Goal: Communication & Community: Participate in discussion

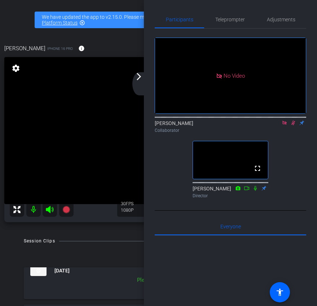
click at [289, 201] on div "No Video [PERSON_NAME] Collaborator fullscreen [PERSON_NAME] Director" at bounding box center [231, 115] width 152 height 172
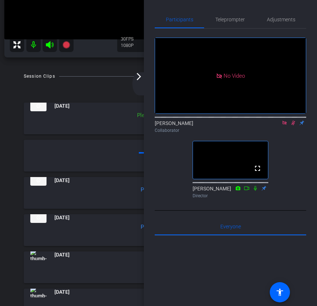
scroll to position [173, 0]
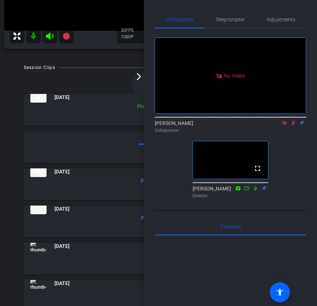
click at [140, 74] on mat-icon "arrow_forward_ios" at bounding box center [139, 76] width 9 height 9
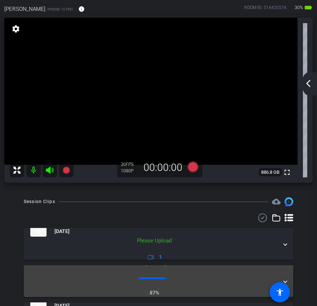
scroll to position [39, 0]
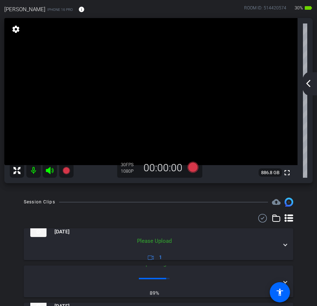
click at [309, 88] on div "arrow_back_ios_new arrow_forward_ios" at bounding box center [309, 83] width 15 height 23
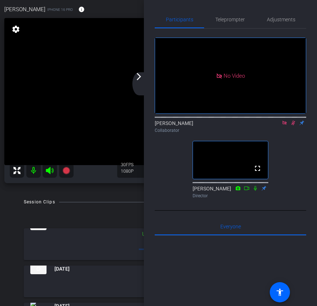
click at [286, 125] on icon at bounding box center [285, 122] width 6 height 5
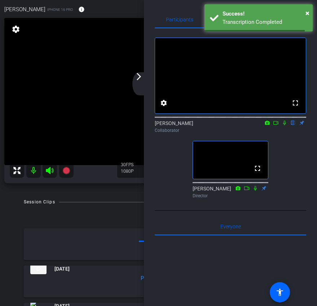
click at [290, 148] on div "fullscreen settings [PERSON_NAME] flip Collaborator fullscreen [PERSON_NAME] Di…" at bounding box center [231, 115] width 152 height 172
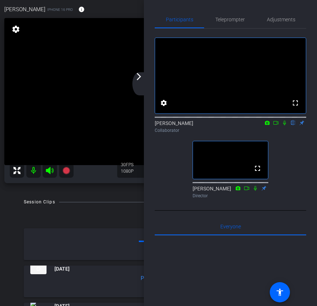
click at [285, 125] on icon at bounding box center [285, 122] width 6 height 5
click at [276, 125] on icon at bounding box center [276, 122] width 6 height 5
click at [142, 77] on mat-icon "arrow_forward_ios" at bounding box center [139, 76] width 9 height 9
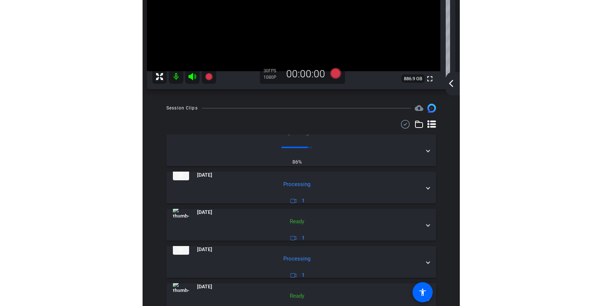
scroll to position [140, 0]
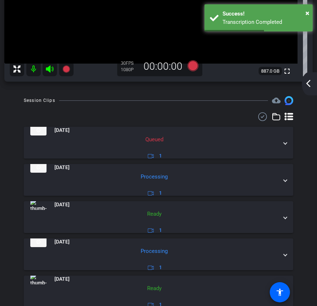
click at [198, 115] on div at bounding box center [159, 116] width 270 height 9
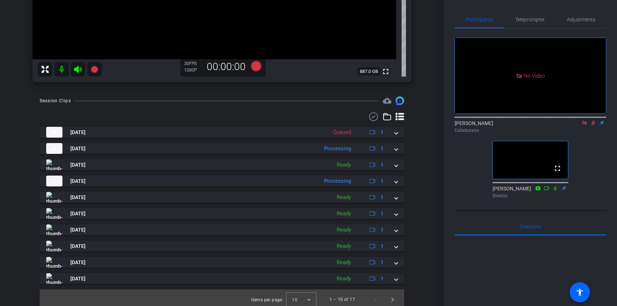
scroll to position [198, 0]
click at [317, 126] on mat-icon at bounding box center [584, 122] width 9 height 6
click at [317, 125] on icon at bounding box center [576, 122] width 6 height 5
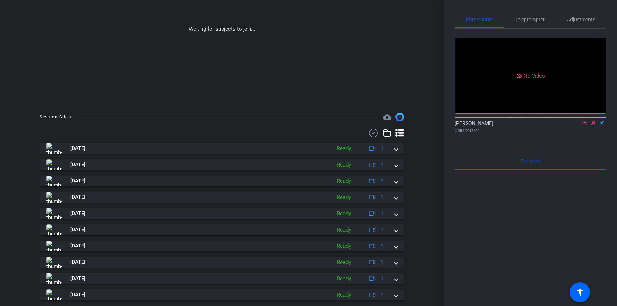
scroll to position [94, 0]
